Goal: Transaction & Acquisition: Obtain resource

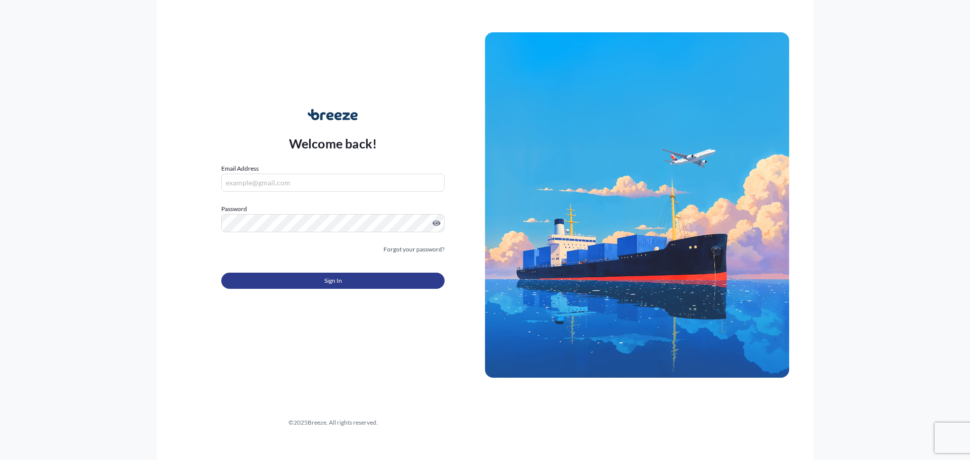
type input "[PERSON_NAME][EMAIL_ADDRESS][PERSON_NAME][DOMAIN_NAME]"
click at [359, 287] on button "Sign In" at bounding box center [332, 281] width 223 height 16
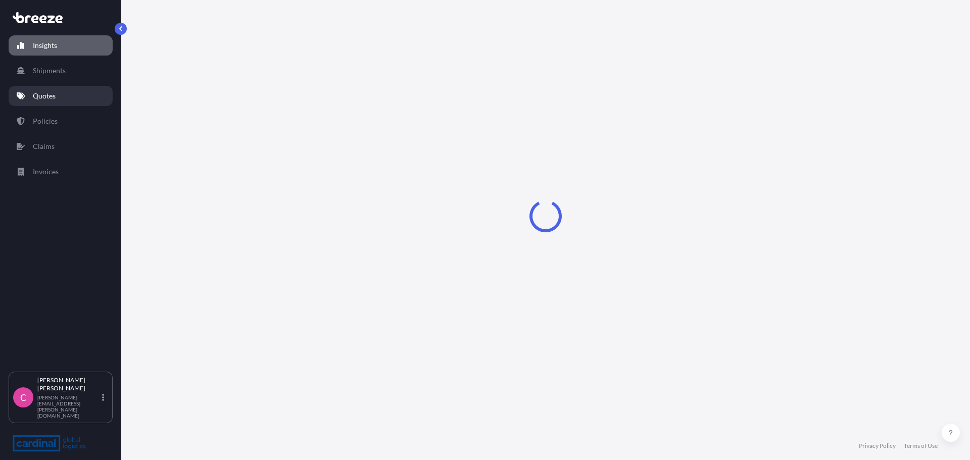
select select "2025"
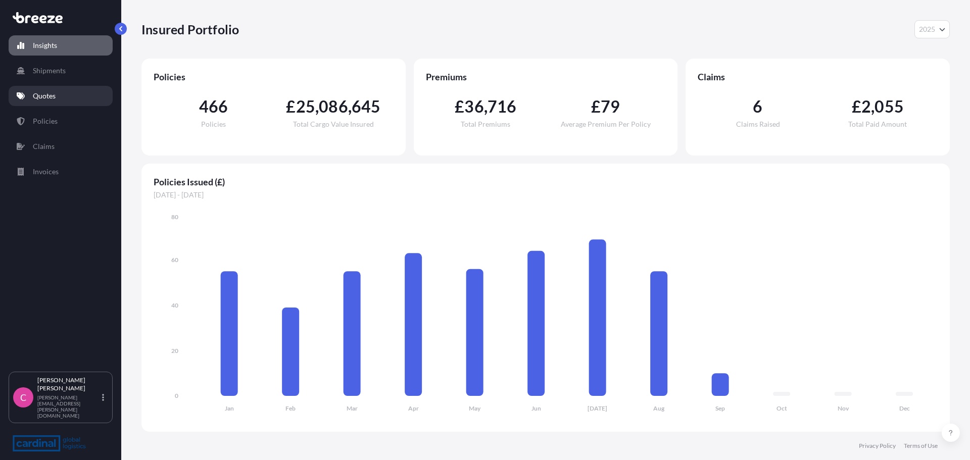
click at [57, 95] on link "Quotes" at bounding box center [61, 96] width 104 height 20
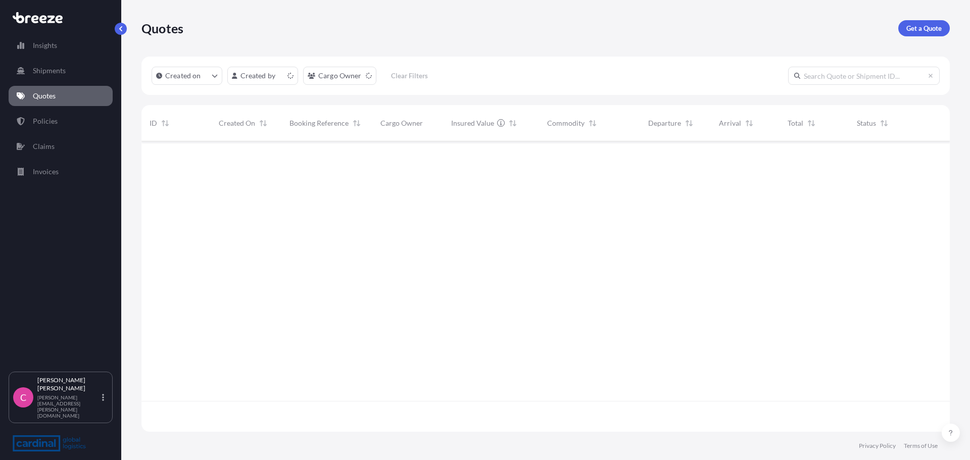
scroll to position [288, 801]
click at [914, 26] on p "Get a Quote" at bounding box center [923, 28] width 35 height 10
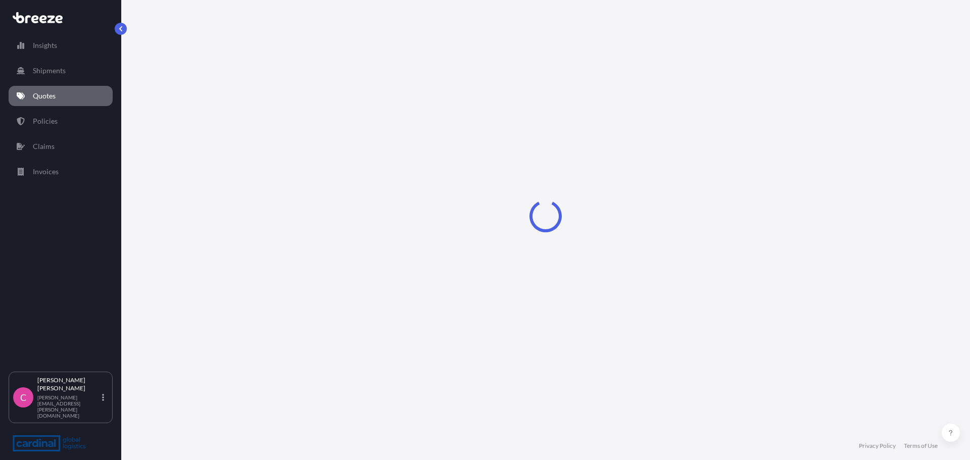
select select "Sea"
select select "1"
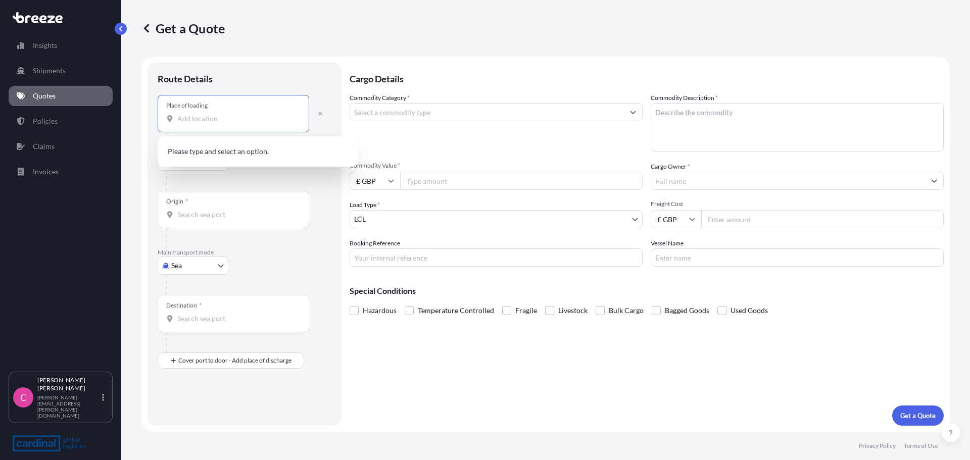
click at [207, 122] on input "Place of loading" at bounding box center [236, 119] width 119 height 10
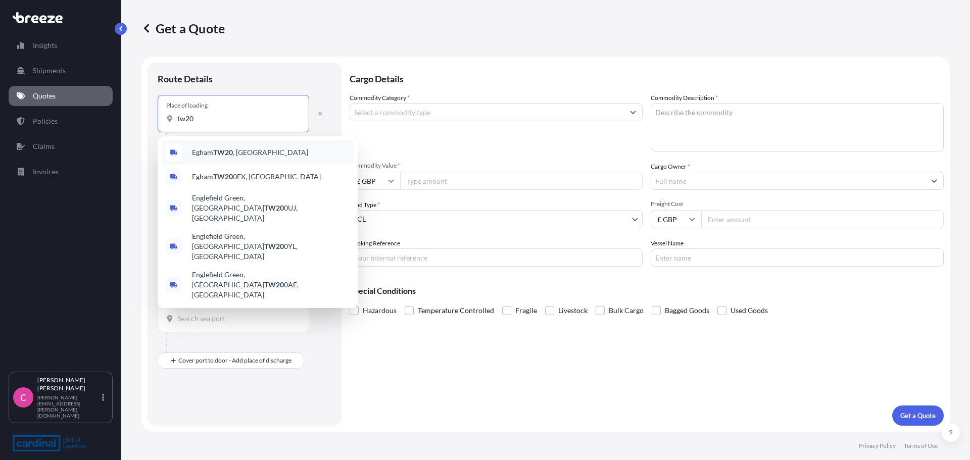
click at [213, 155] on span "Egham TW20 , [GEOGRAPHIC_DATA]" at bounding box center [250, 153] width 116 height 10
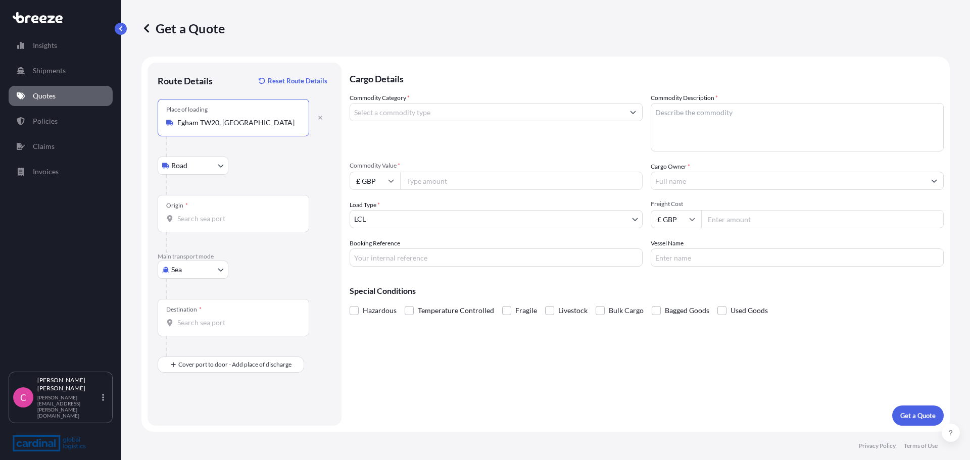
type input "Egham TW20, [GEOGRAPHIC_DATA]"
click at [223, 217] on input "Origin *" at bounding box center [236, 219] width 119 height 10
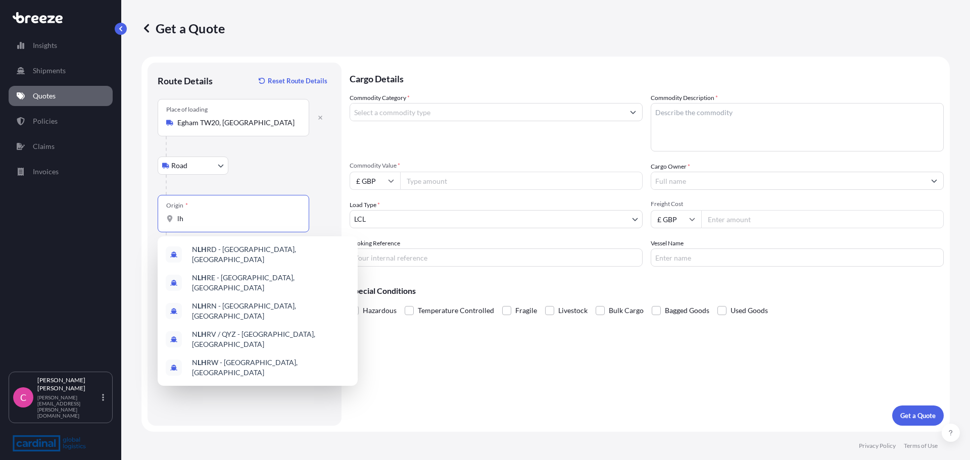
type input "l"
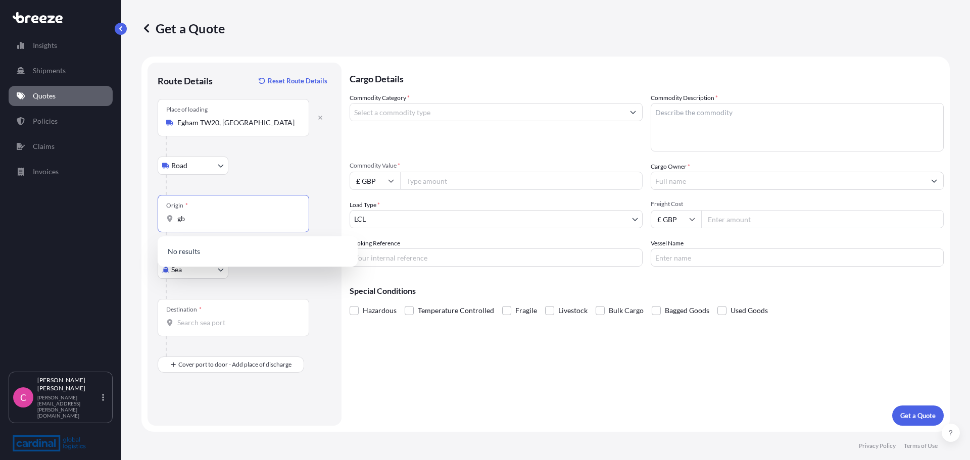
type input "g"
type input "h"
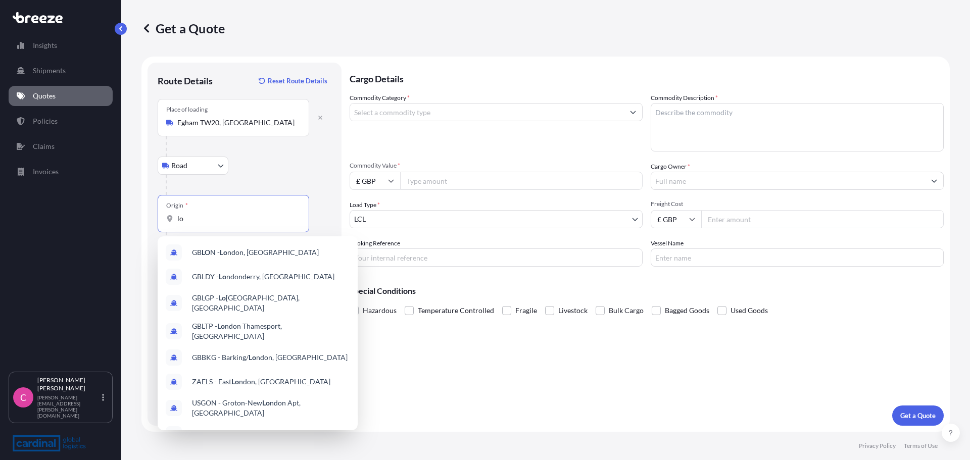
type input "l"
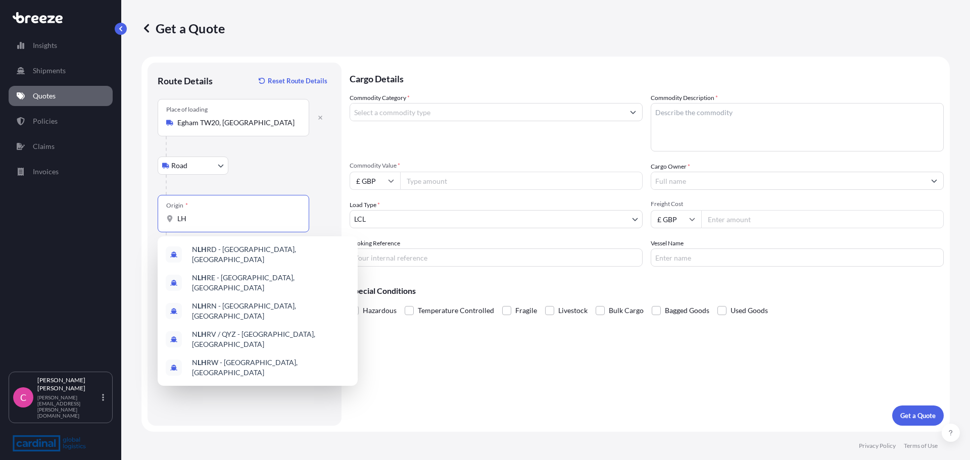
type input "L"
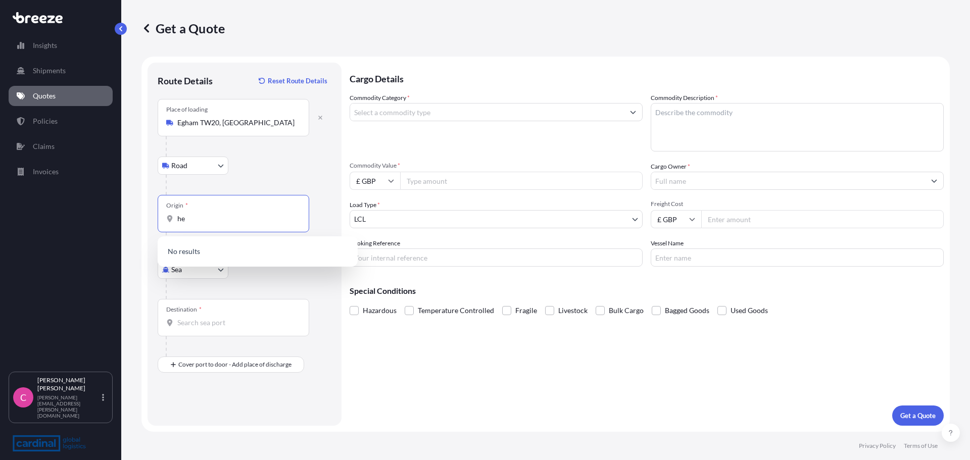
type input "h"
drag, startPoint x: 235, startPoint y: 222, endPoint x: 151, endPoint y: 229, distance: 85.1
click at [151, 229] on div "Route Details Reset Route Details Place of loading [GEOGRAPHIC_DATA] Rail Origi…" at bounding box center [245, 244] width 194 height 363
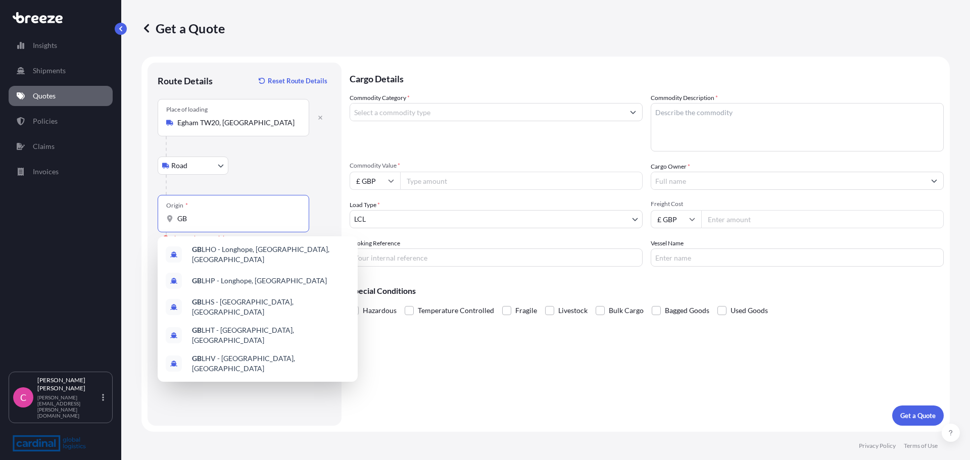
type input "G"
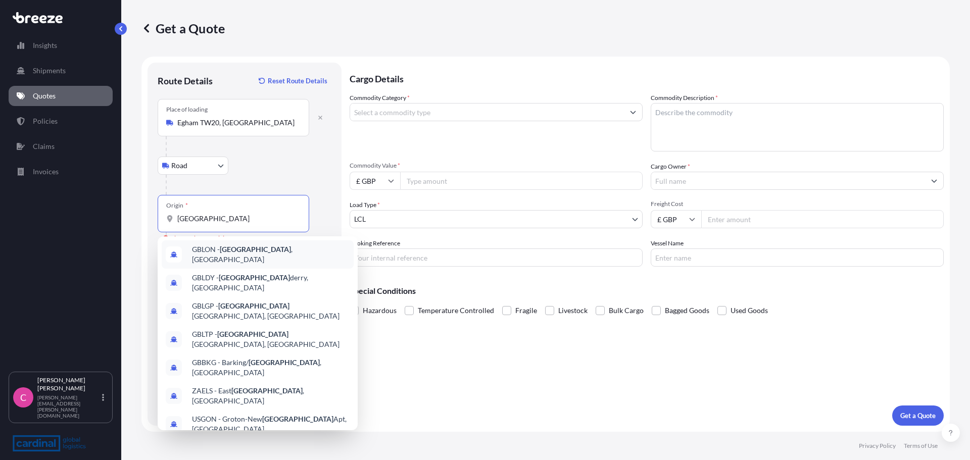
click at [220, 251] on span "GBLON - [GEOGRAPHIC_DATA] , [GEOGRAPHIC_DATA]" at bounding box center [271, 255] width 158 height 20
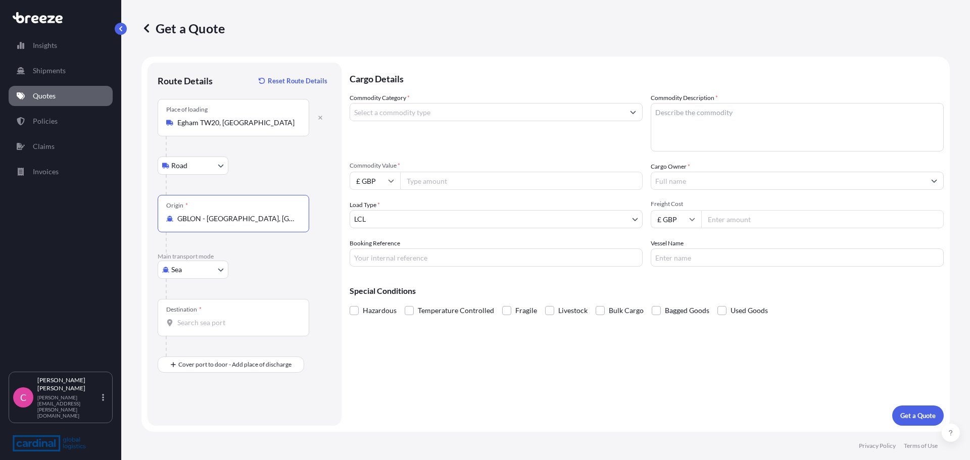
type input "GBLON - [GEOGRAPHIC_DATA], [GEOGRAPHIC_DATA]"
click at [222, 271] on body "10 options available. 4 options available. 0 options available. 10 options avai…" at bounding box center [485, 230] width 970 height 460
click at [187, 316] on div "Air" at bounding box center [193, 314] width 63 height 18
select select "Air"
click at [212, 218] on input "Origin *" at bounding box center [236, 219] width 119 height 10
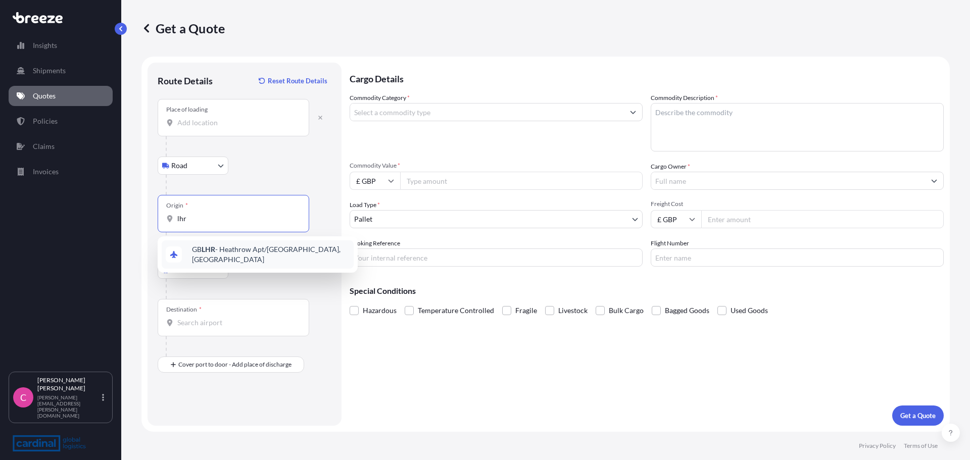
click at [223, 249] on span "GB LHR - Heathrow Apt/[GEOGRAPHIC_DATA], [GEOGRAPHIC_DATA]" at bounding box center [271, 255] width 158 height 20
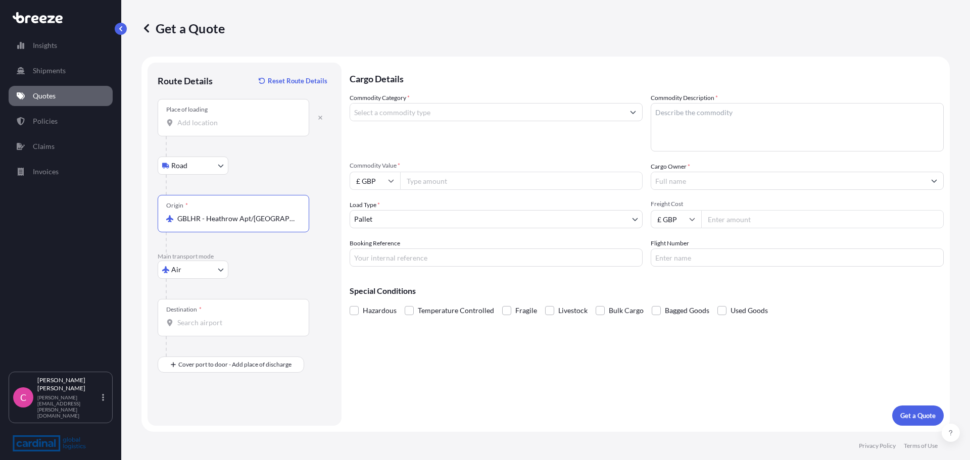
type input "GBLHR - Heathrow Apt/[GEOGRAPHIC_DATA], [GEOGRAPHIC_DATA]"
click at [193, 320] on input "Destination *" at bounding box center [236, 323] width 119 height 10
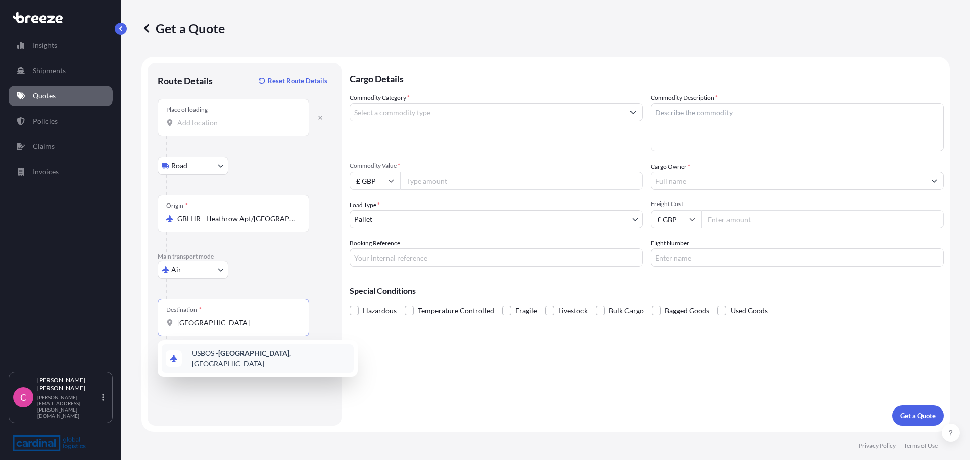
click at [214, 358] on span "USBOS - [GEOGRAPHIC_DATA] , [GEOGRAPHIC_DATA]" at bounding box center [271, 359] width 158 height 20
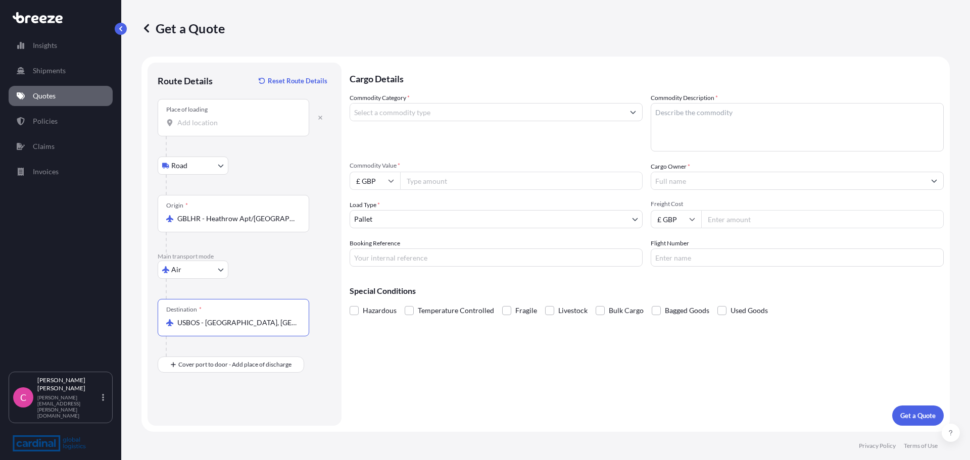
type input "USBOS - [GEOGRAPHIC_DATA], [GEOGRAPHIC_DATA]"
click at [212, 408] on div "Place of Discharge" at bounding box center [190, 406] width 48 height 8
click at [212, 414] on input "Place of Discharge" at bounding box center [236, 419] width 119 height 10
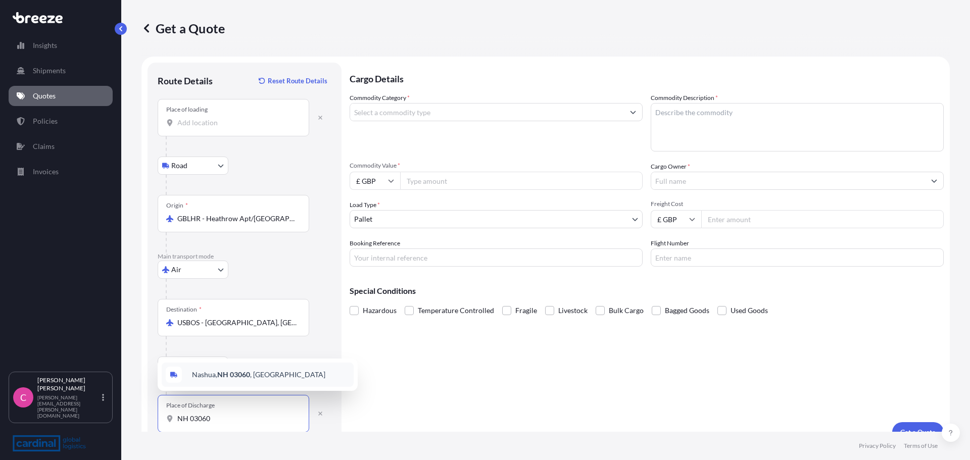
click at [210, 376] on span "[GEOGRAPHIC_DATA] , [GEOGRAPHIC_DATA]" at bounding box center [258, 375] width 133 height 10
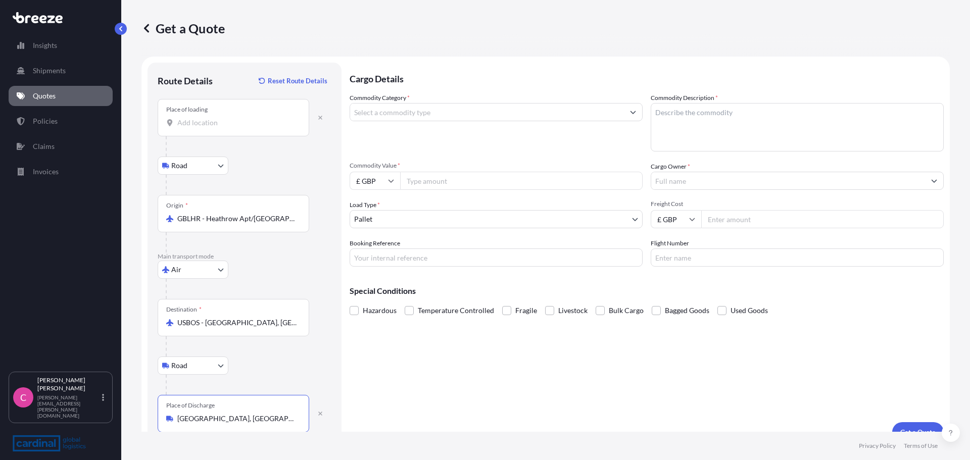
type input "[GEOGRAPHIC_DATA], [GEOGRAPHIC_DATA]"
click at [630, 111] on icon "Show suggestions" at bounding box center [633, 112] width 6 height 6
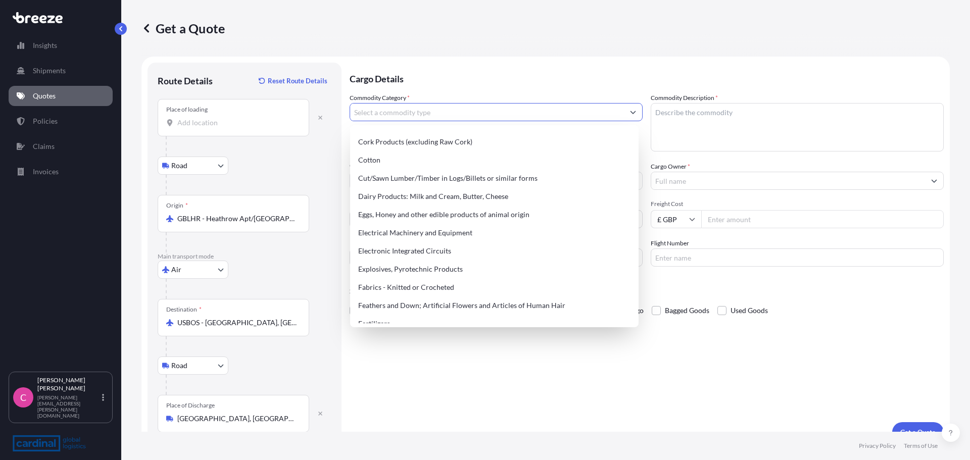
scroll to position [513, 0]
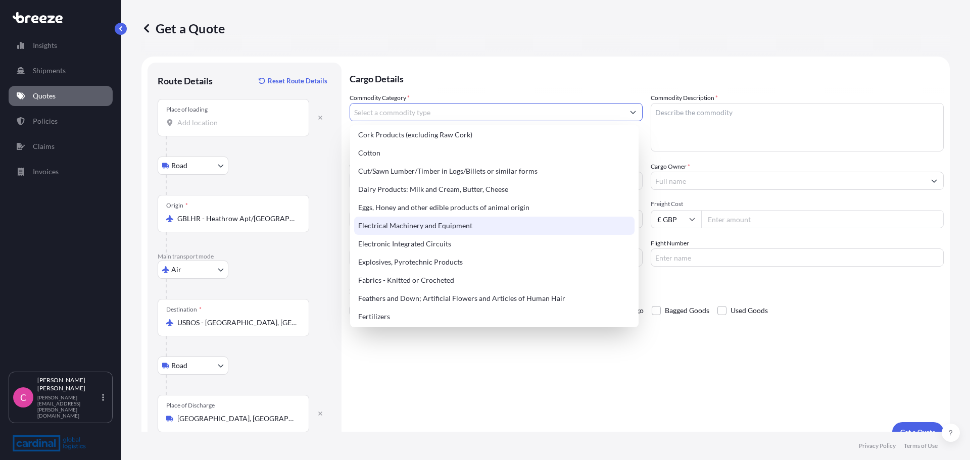
click at [458, 224] on div "Electrical Machinery and Equipment" at bounding box center [494, 226] width 280 height 18
type input "Electrical Machinery and Equipment"
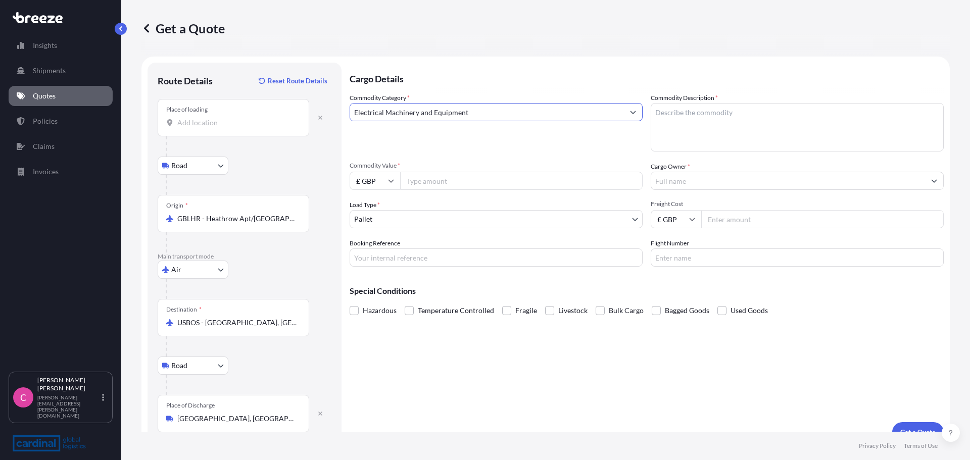
click at [709, 127] on textarea "Commodity Description *" at bounding box center [797, 127] width 293 height 48
type textarea "a"
type textarea "AV Equipment"
click at [471, 185] on input "Commodity Value *" at bounding box center [521, 181] width 242 height 18
type input "9519.66"
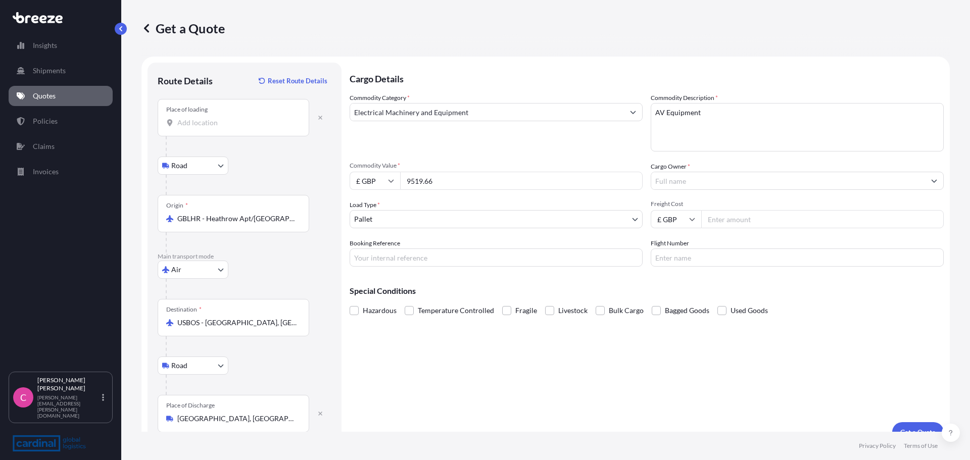
click at [931, 179] on icon "Show suggestions" at bounding box center [934, 181] width 6 height 6
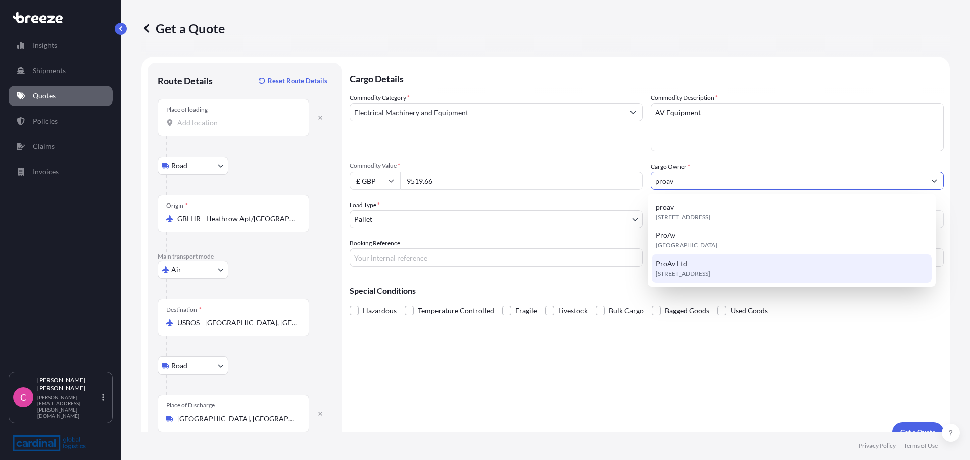
click at [696, 267] on div "ProAv Ltd [STREET_ADDRESS]" at bounding box center [792, 269] width 280 height 28
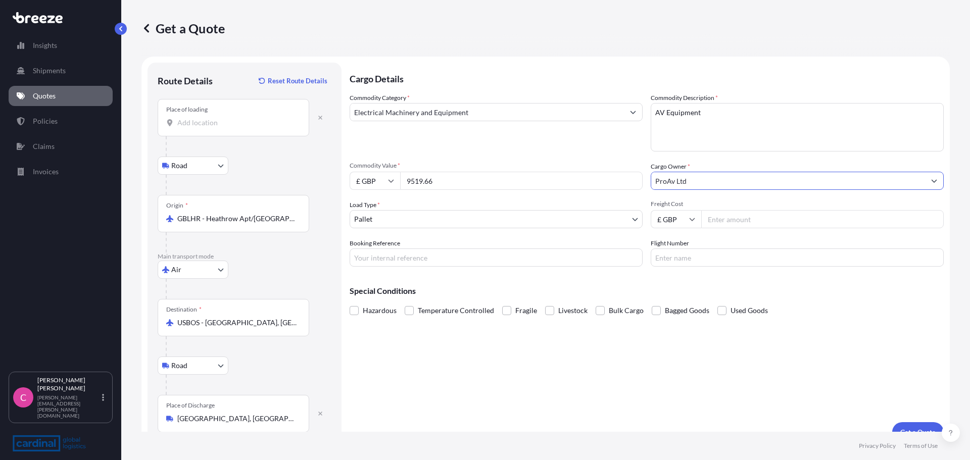
type input "ProAv Ltd"
click at [752, 217] on input "Freight Cost" at bounding box center [822, 219] width 242 height 18
type input "1715"
click at [406, 258] on input "Booking Reference" at bounding box center [496, 258] width 293 height 18
click at [418, 259] on input "Booking Reference" at bounding box center [496, 258] width 293 height 18
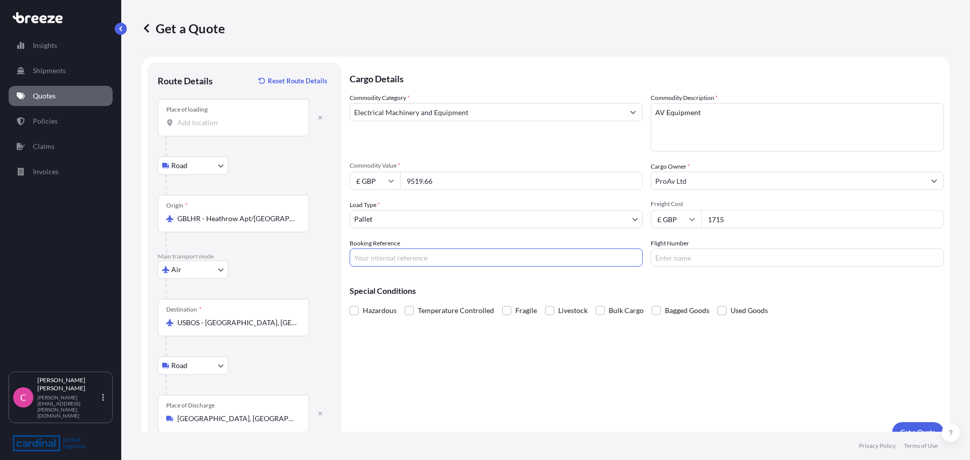
paste input "CGLA2500817"
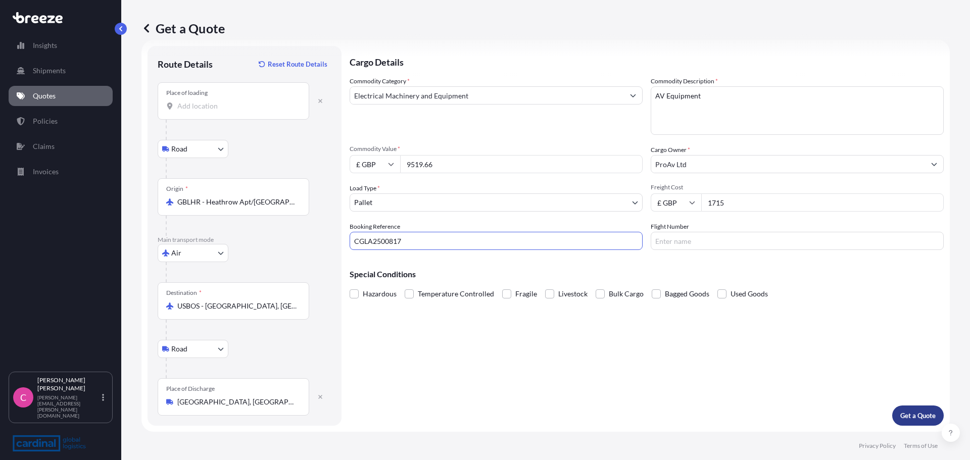
type input "CGLA2500817"
click at [906, 414] on p "Get a Quote" at bounding box center [917, 416] width 35 height 10
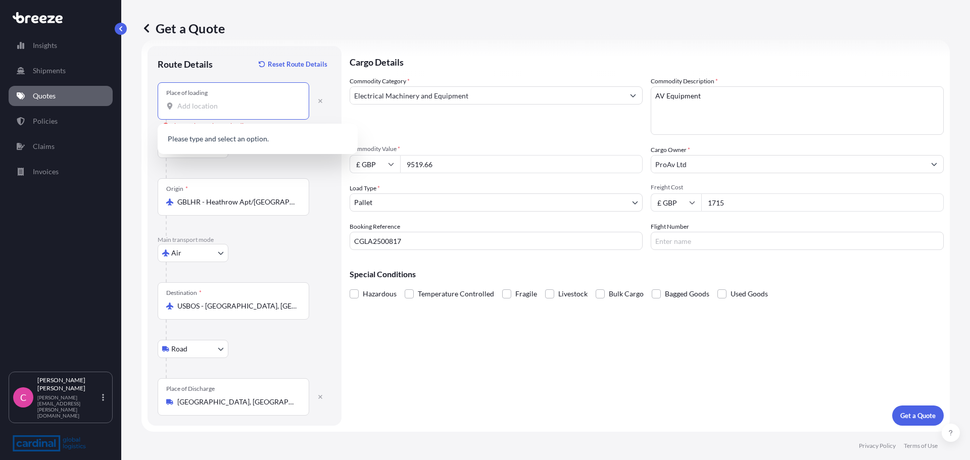
click at [222, 106] on input "Place of loading Please select a place of loading" at bounding box center [236, 106] width 119 height 10
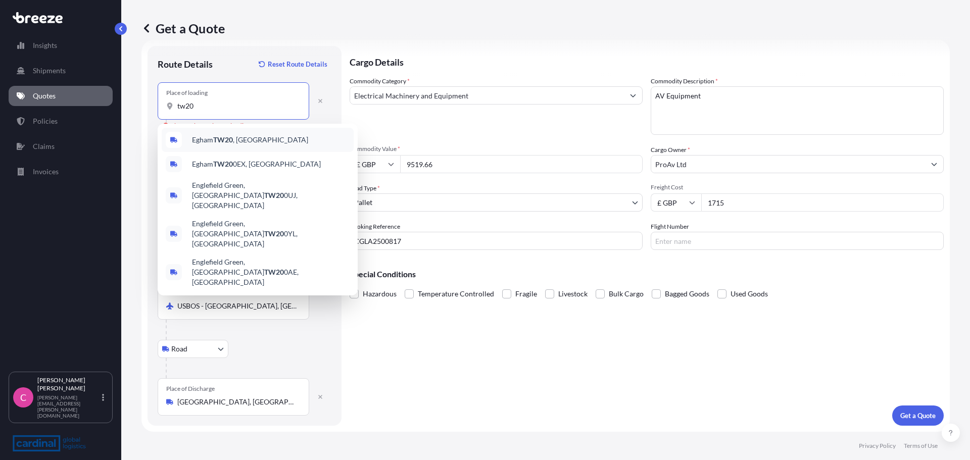
click at [222, 144] on span "Egham TW20 , [GEOGRAPHIC_DATA]" at bounding box center [250, 140] width 116 height 10
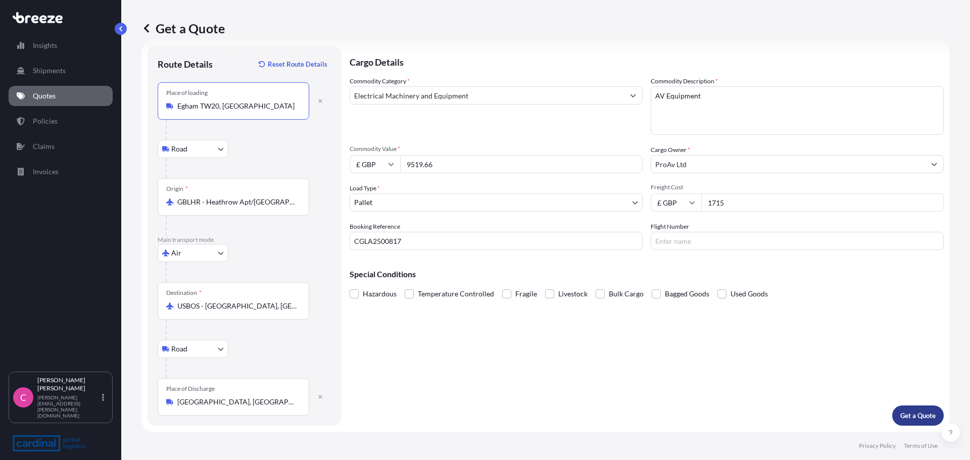
type input "Egham TW20, [GEOGRAPHIC_DATA]"
click at [906, 412] on p "Get a Quote" at bounding box center [917, 416] width 35 height 10
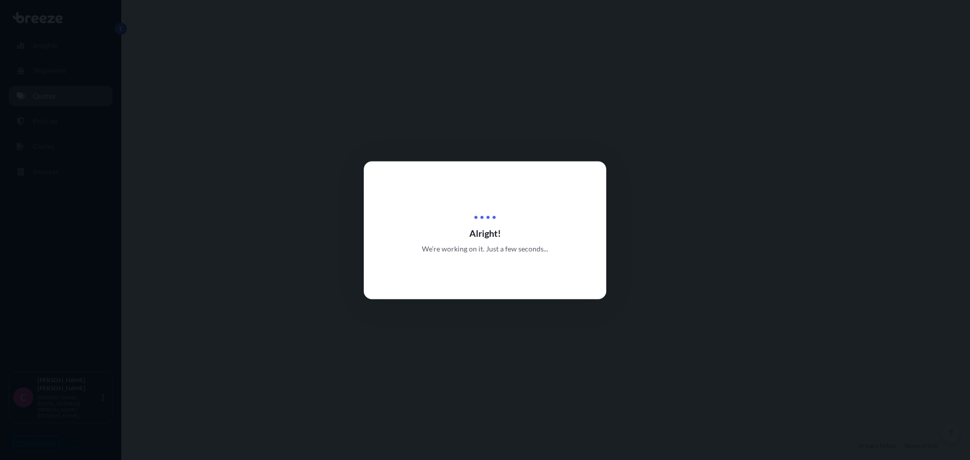
select select "Road"
select select "Air"
select select "Road"
select select "1"
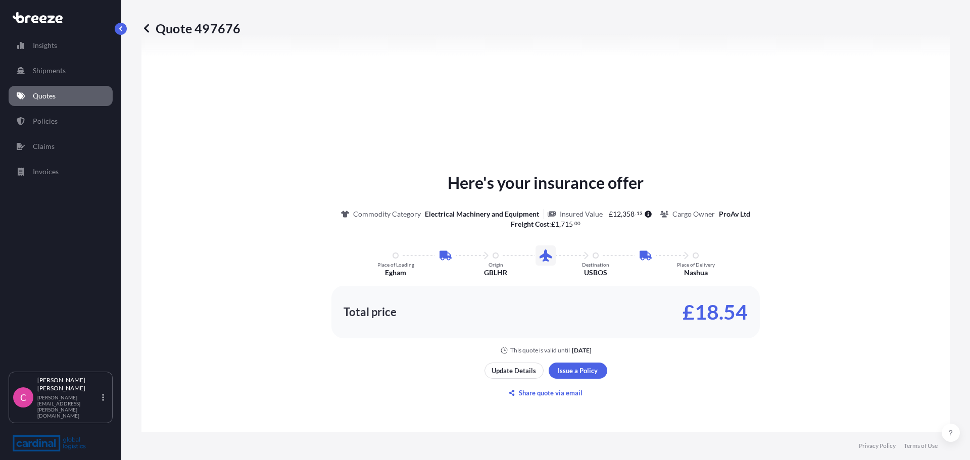
scroll to position [505, 0]
